Goal: Information Seeking & Learning: Learn about a topic

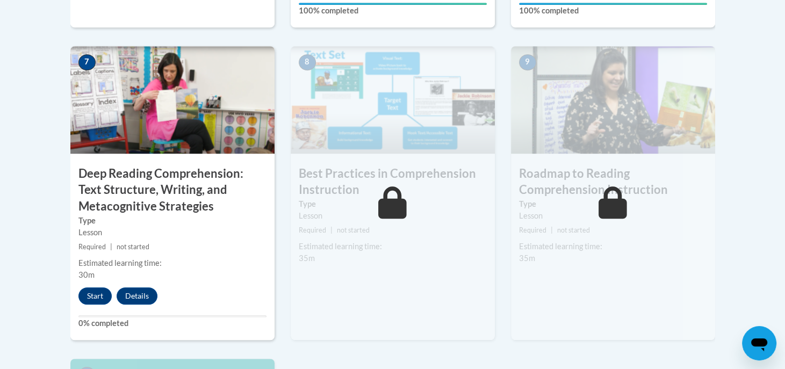
scroll to position [924, 0]
click at [192, 262] on div "Estimated learning time:" at bounding box center [172, 263] width 188 height 12
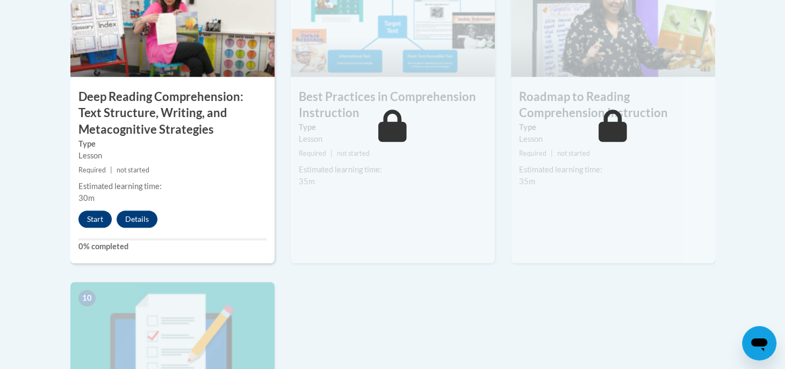
scroll to position [1002, 0]
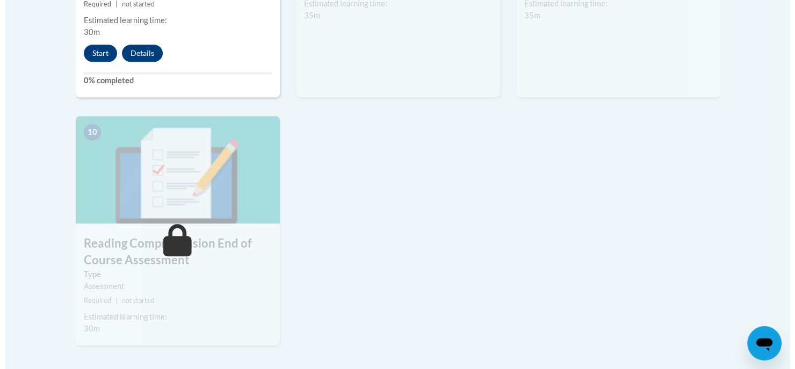
scroll to position [1002, 0]
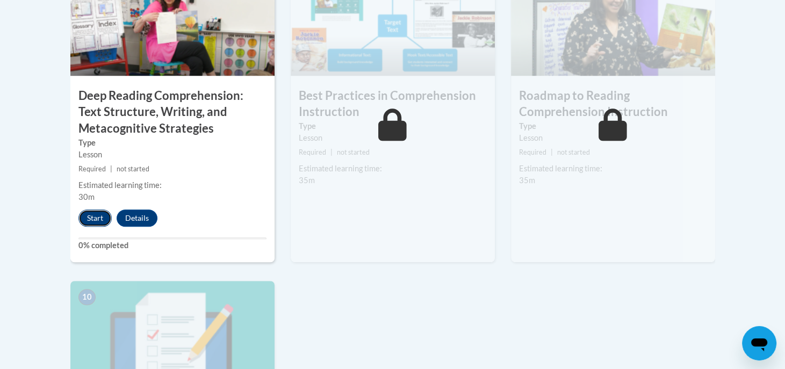
click at [89, 215] on button "Start" at bounding box center [94, 217] width 33 height 17
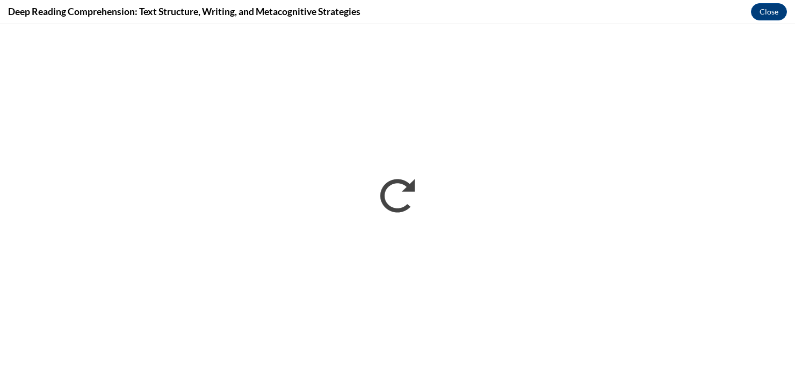
scroll to position [0, 0]
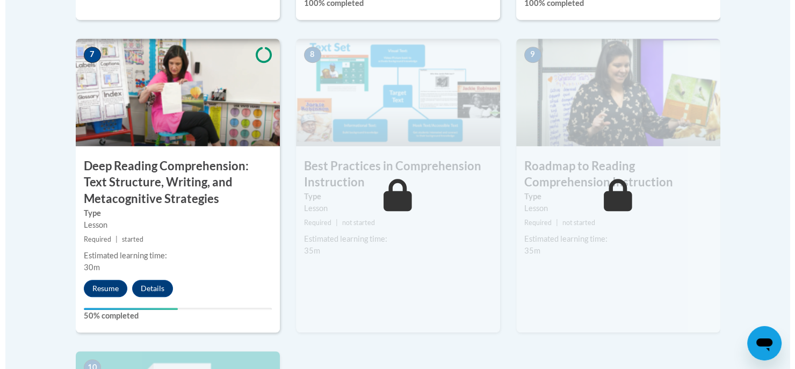
scroll to position [931, 0]
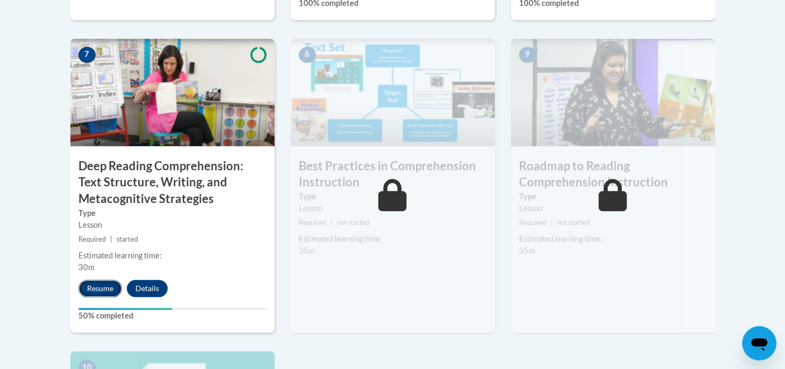
click at [93, 285] on button "Resume" at bounding box center [100, 288] width 44 height 17
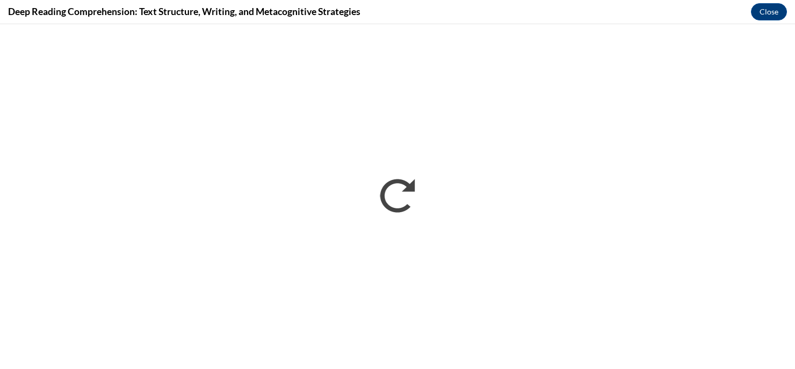
scroll to position [0, 0]
